Goal: Information Seeking & Learning: Find specific page/section

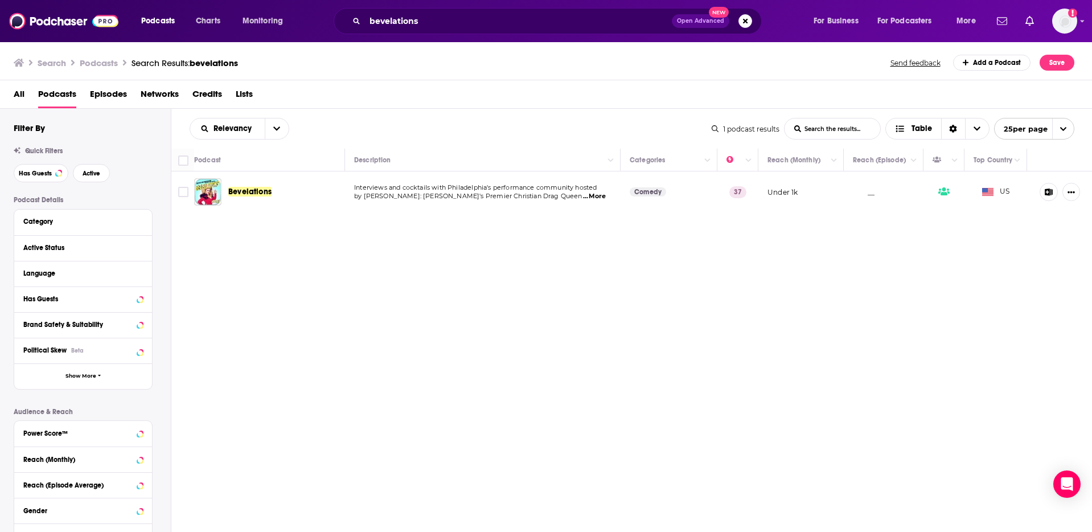
click at [862, 192] on p "__" at bounding box center [864, 192] width 22 height 10
drag, startPoint x: 792, startPoint y: 195, endPoint x: 799, endPoint y: 195, distance: 6.9
click at [792, 195] on p "Under 1k" at bounding box center [782, 192] width 30 height 10
click at [828, 155] on button "Column Actions" at bounding box center [834, 161] width 14 height 14
click at [795, 200] on div at bounding box center [546, 266] width 1092 height 532
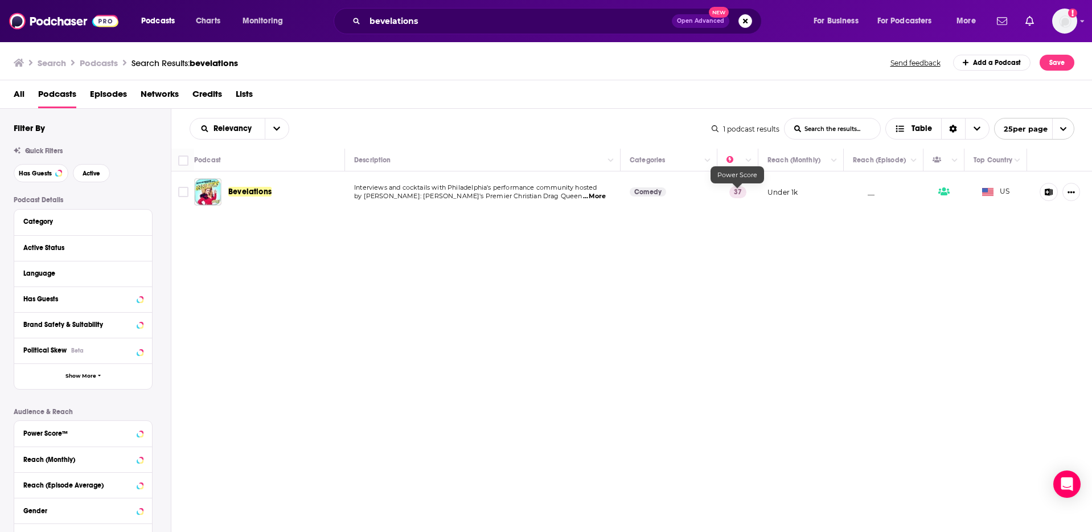
click at [738, 192] on p "37" at bounding box center [737, 191] width 17 height 11
click at [738, 162] on icon "Move" at bounding box center [737, 160] width 14 height 14
click at [781, 200] on td "Under 1k" at bounding box center [800, 191] width 85 height 41
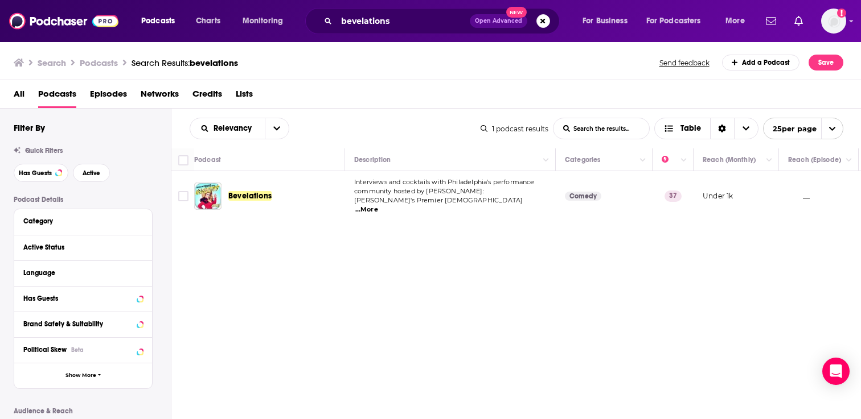
scroll to position [0, 166]
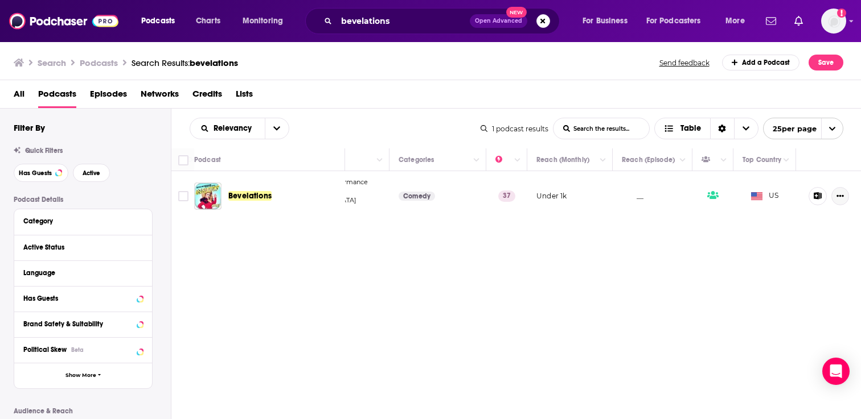
click at [841, 195] on icon "Show More Button" at bounding box center [839, 195] width 7 height 7
click at [669, 319] on div "Relevancy List Search Input Search the results... Table 1 podcast results List …" at bounding box center [516, 298] width 690 height 379
click at [750, 301] on div "Relevancy List Search Input Search the results... Table 1 podcast results List …" at bounding box center [516, 298] width 690 height 379
click at [644, 297] on div "Relevancy List Search Input Search the results... Table 1 podcast results List …" at bounding box center [516, 298] width 690 height 379
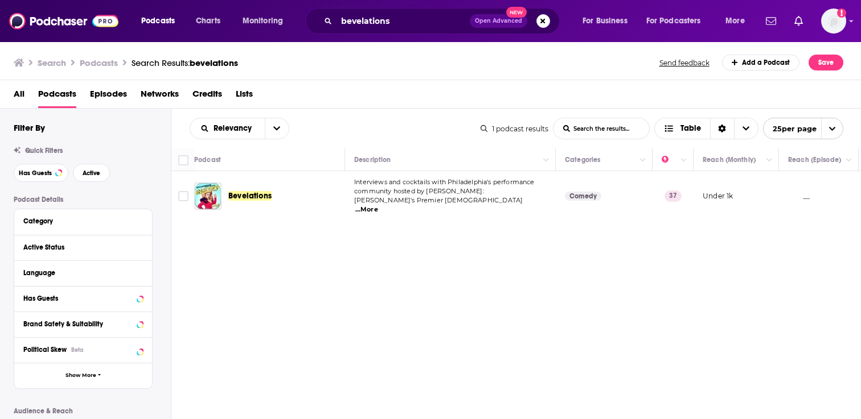
click at [378, 205] on span "...More" at bounding box center [366, 209] width 23 height 9
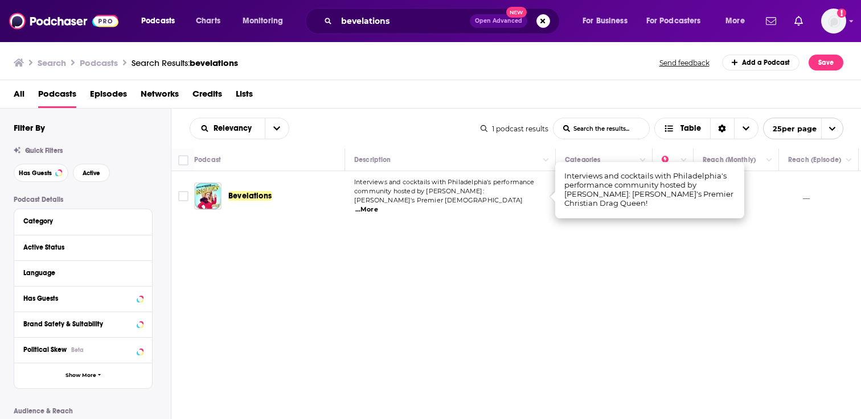
drag, startPoint x: 563, startPoint y: 216, endPoint x: 537, endPoint y: 218, distance: 26.2
click at [557, 217] on div "Relevancy List Search Input Search the results... Table 1 podcast results List …" at bounding box center [516, 298] width 690 height 379
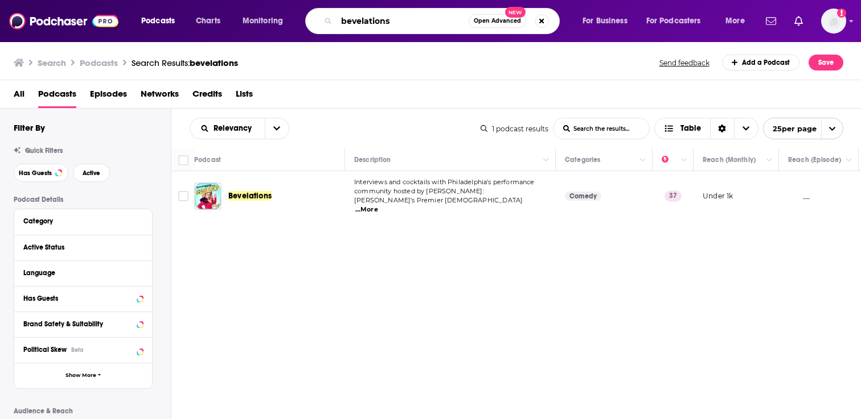
click at [417, 25] on input "bevelations" at bounding box center [402, 21] width 132 height 18
type input "b"
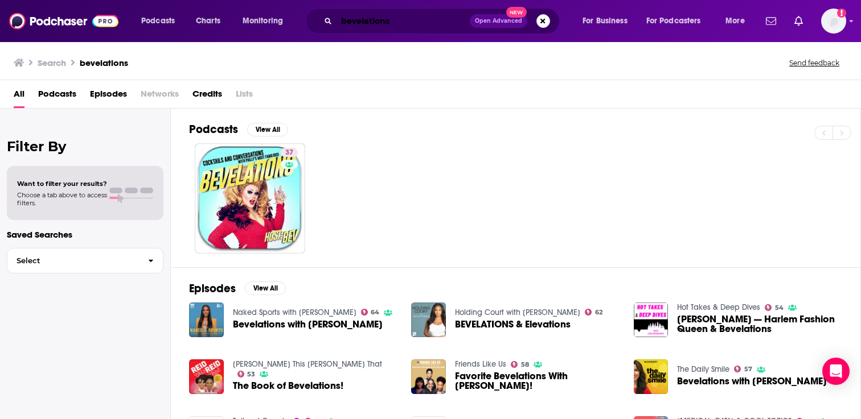
click at [398, 24] on input "bevelations" at bounding box center [402, 21] width 133 height 18
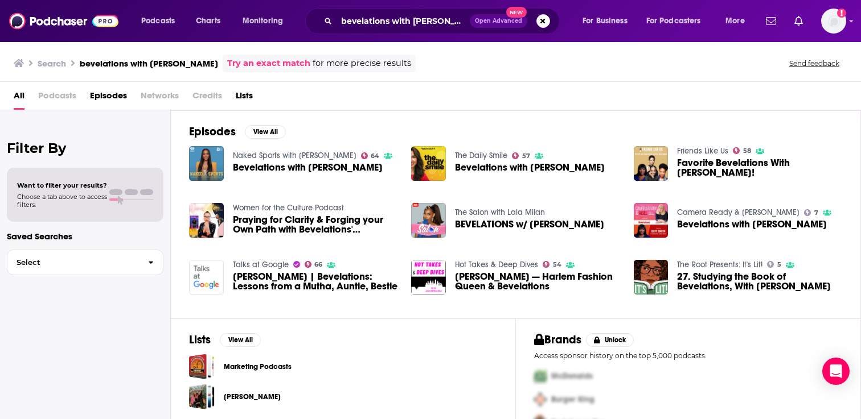
click at [99, 100] on span "Episodes" at bounding box center [108, 98] width 37 height 23
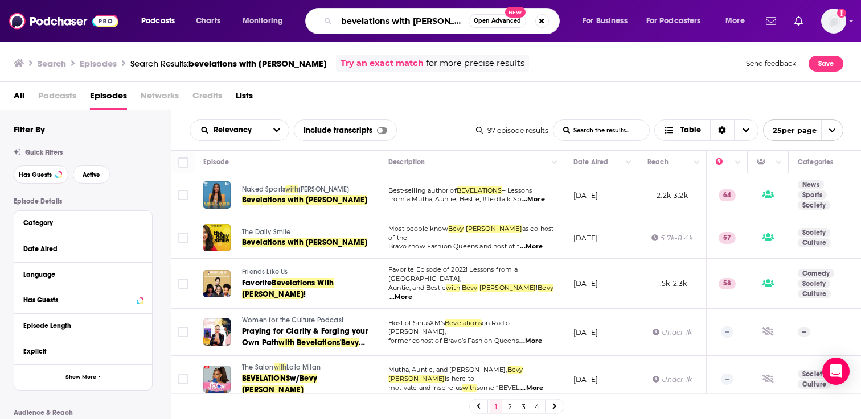
drag, startPoint x: 340, startPoint y: 22, endPoint x: 457, endPoint y: 24, distance: 117.3
click at [457, 24] on input "bevelations with [PERSON_NAME]" at bounding box center [402, 21] width 132 height 18
type input "bermuda bevy"
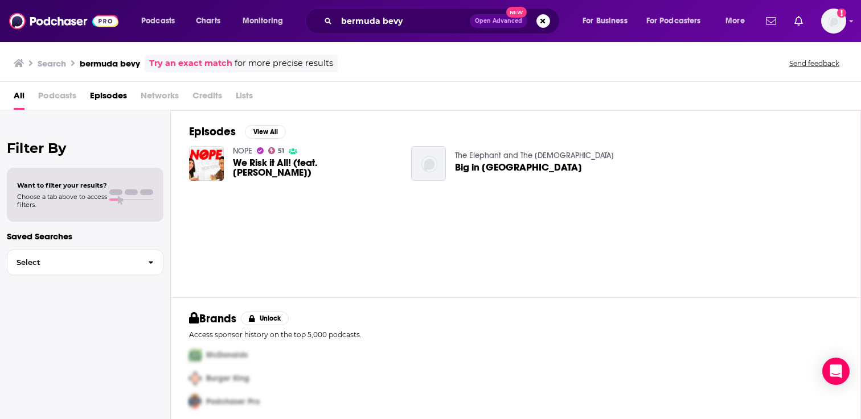
scroll to position [6, 0]
